Goal: Navigation & Orientation: Find specific page/section

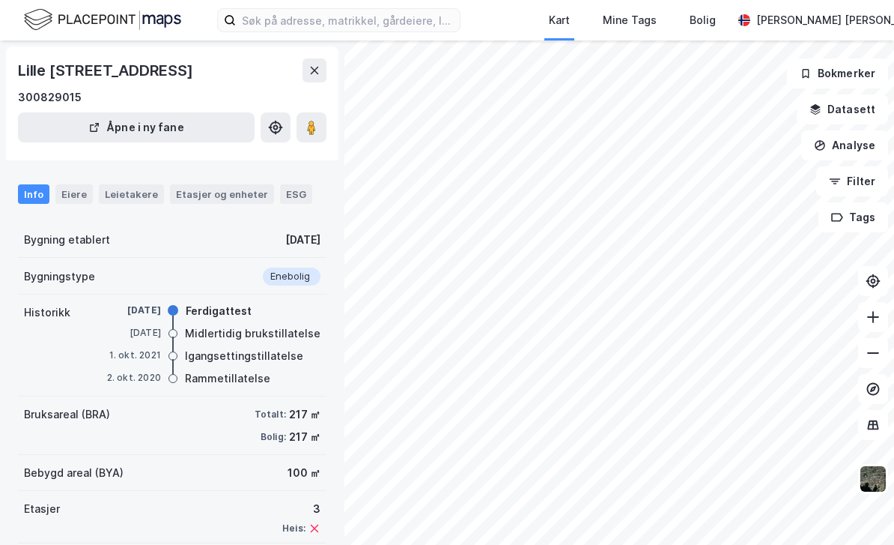
click at [879, 296] on button at bounding box center [873, 281] width 30 height 30
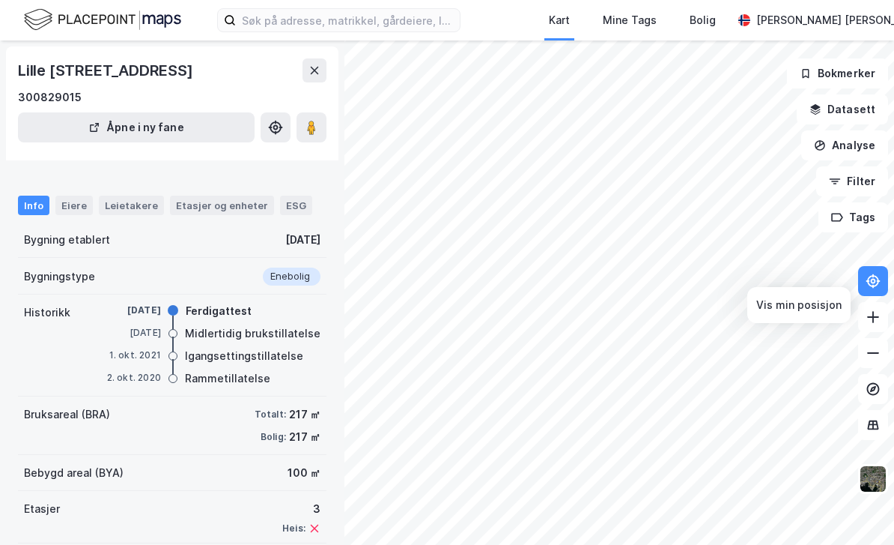
click at [324, 78] on button at bounding box center [315, 70] width 24 height 24
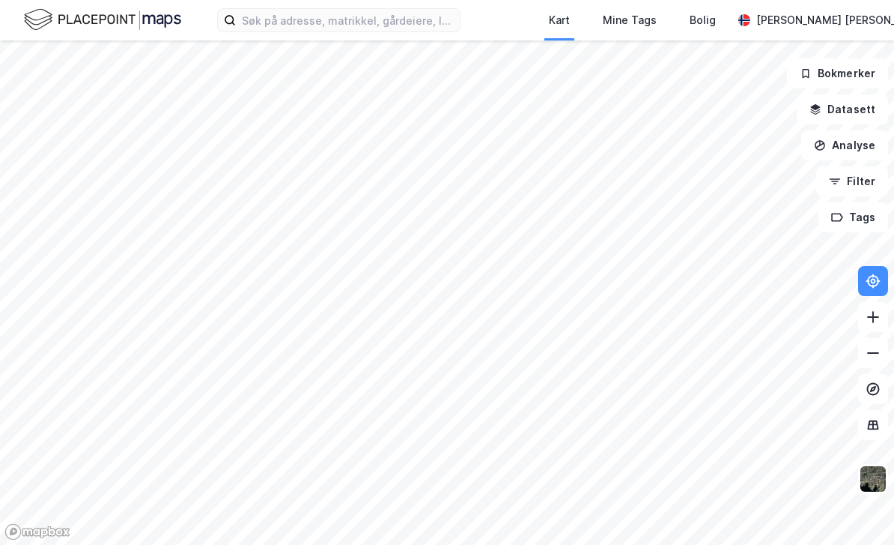
click at [867, 432] on icon at bounding box center [873, 424] width 15 height 15
click at [859, 110] on button "Datasett" at bounding box center [842, 109] width 91 height 30
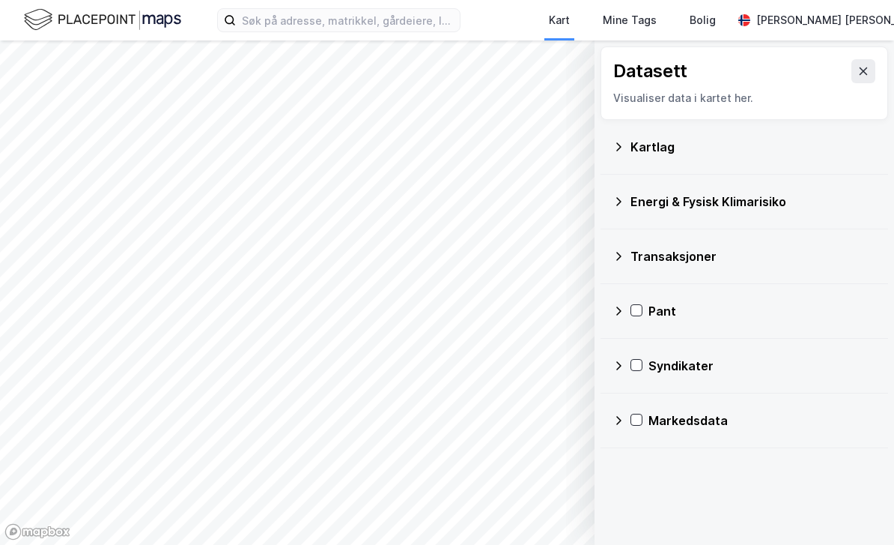
click at [867, 77] on button at bounding box center [864, 71] width 24 height 24
